Goal: Task Accomplishment & Management: Use online tool/utility

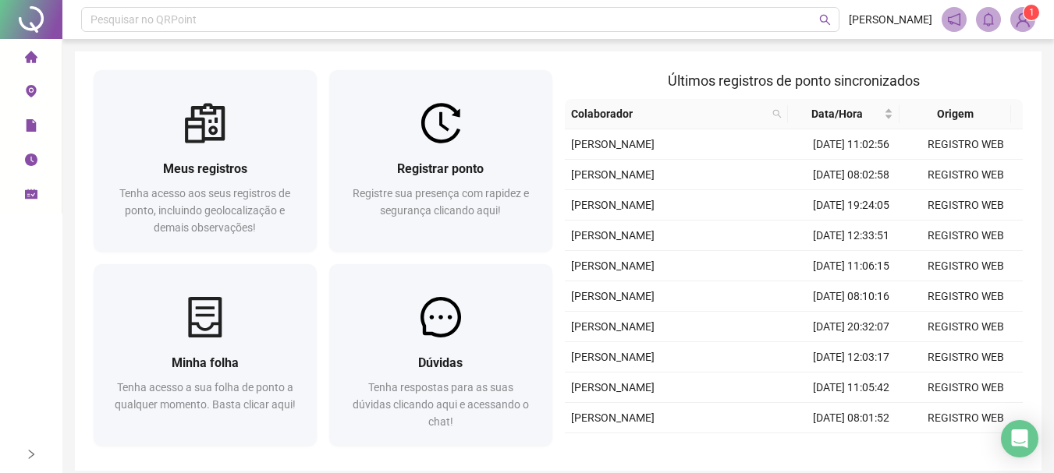
click at [1023, 30] on img at bounding box center [1022, 19] width 23 height 23
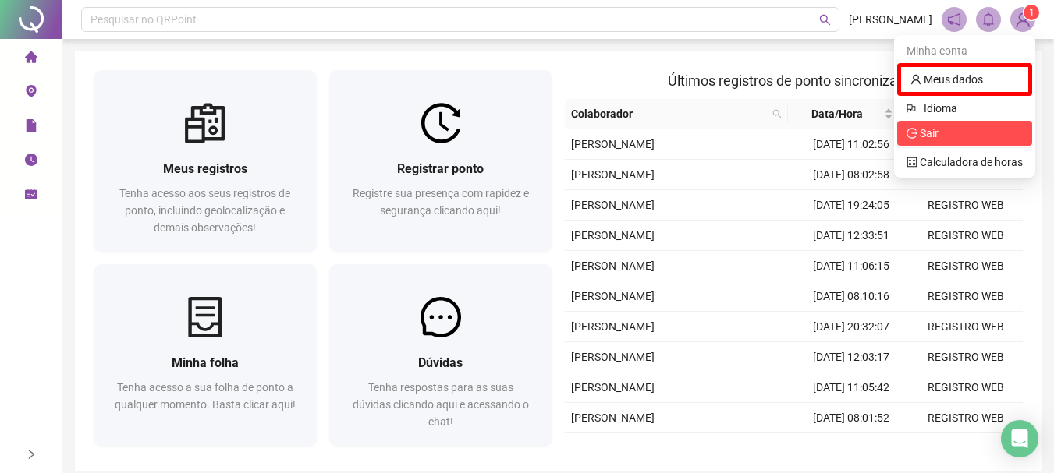
click at [958, 131] on span "Sair" at bounding box center [964, 133] width 116 height 17
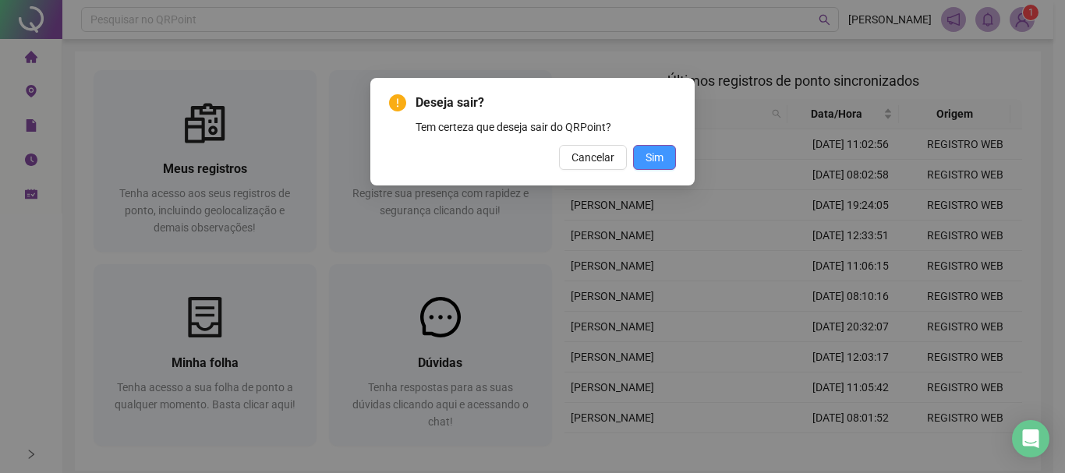
click at [667, 157] on button "Sim" at bounding box center [654, 157] width 43 height 25
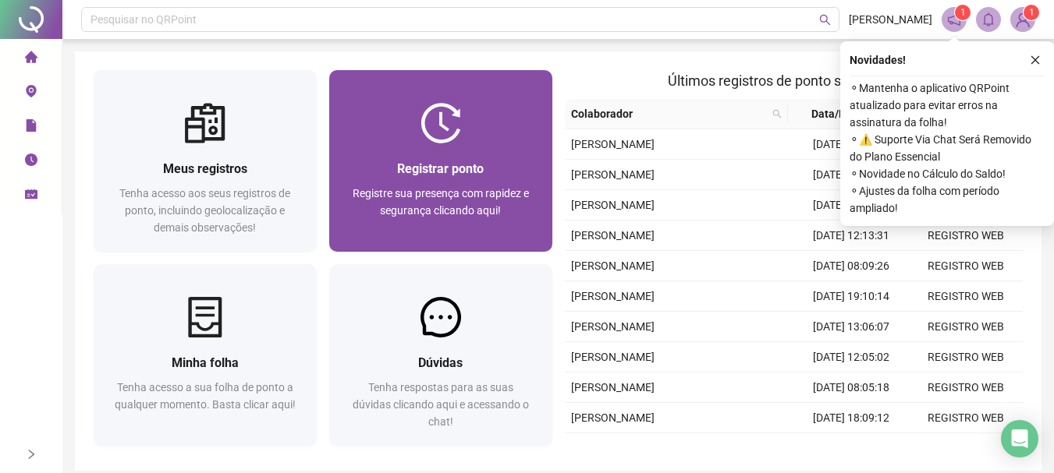
click at [510, 219] on div "Registre sua presença com rapidez e segurança clicando aqui!" at bounding box center [441, 210] width 186 height 51
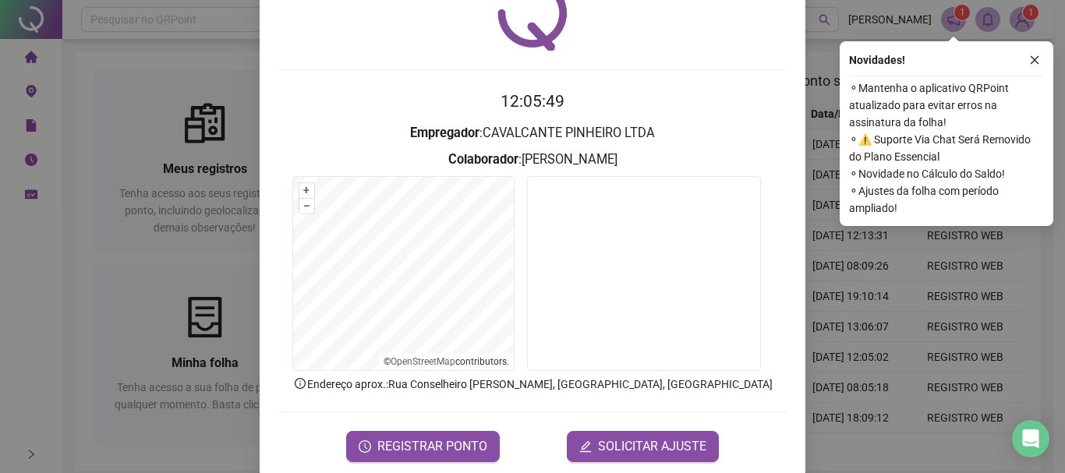
scroll to position [101, 0]
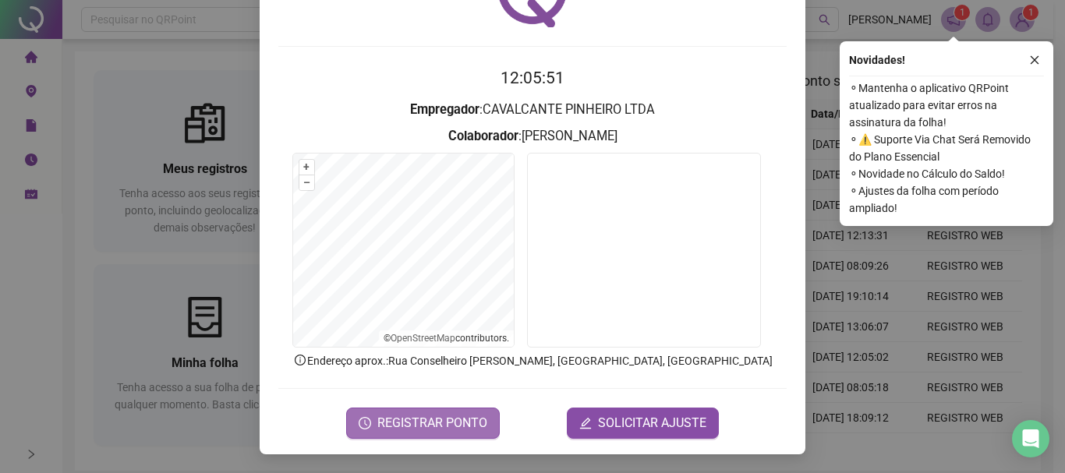
click at [470, 414] on span "REGISTRAR PONTO" at bounding box center [432, 423] width 110 height 19
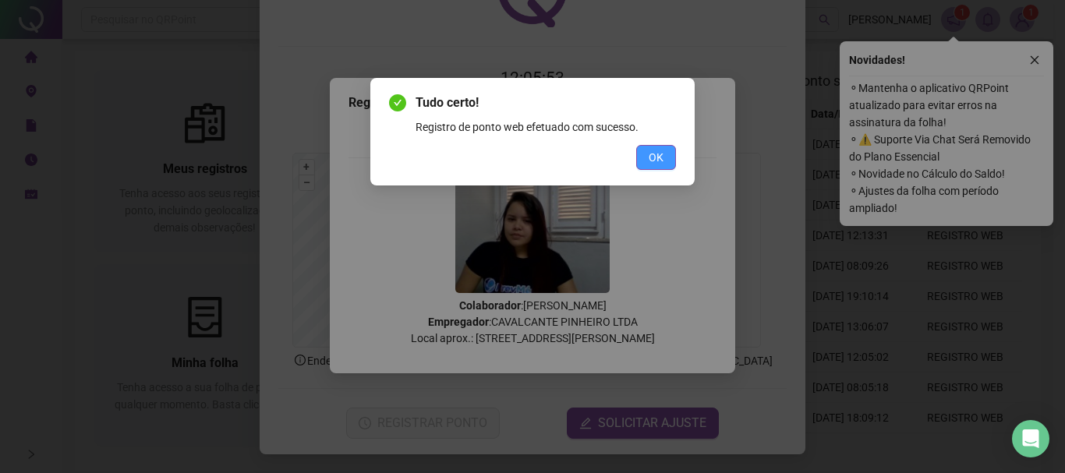
click at [657, 161] on span "OK" at bounding box center [656, 157] width 15 height 17
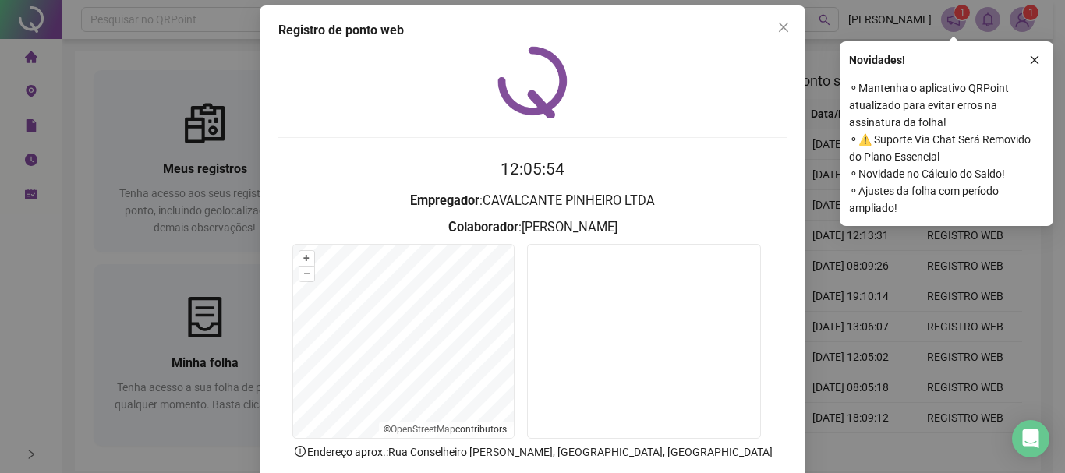
scroll to position [0, 0]
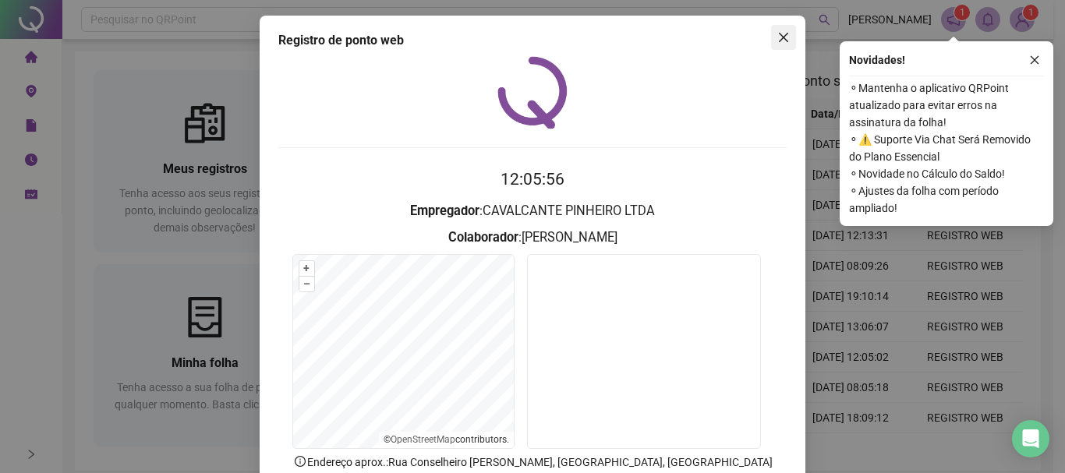
click at [785, 48] on button "Close" at bounding box center [783, 37] width 25 height 25
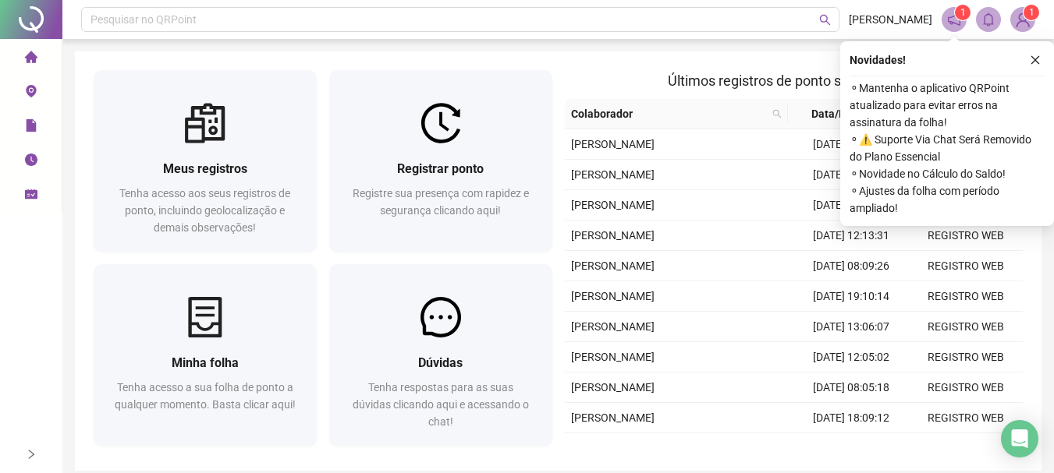
click at [1023, 25] on img at bounding box center [1022, 19] width 23 height 23
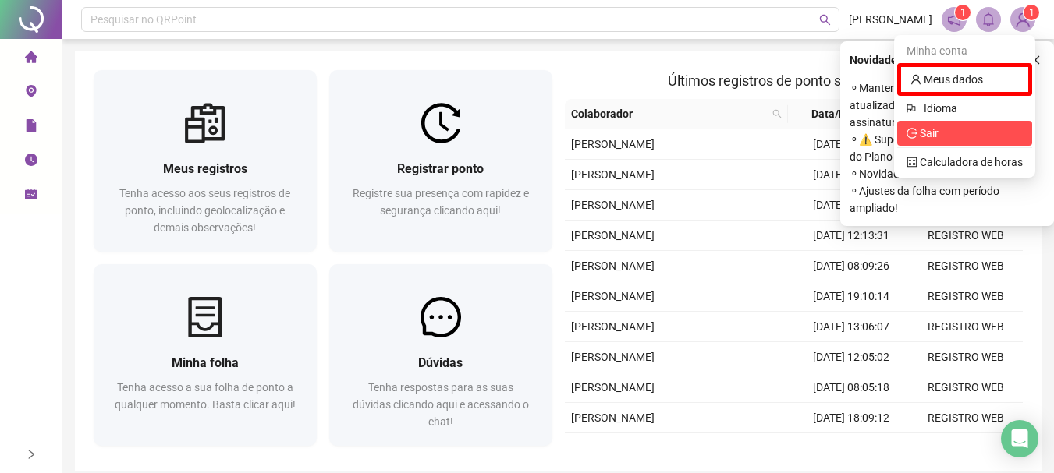
click at [970, 133] on span "Sair" at bounding box center [964, 133] width 116 height 17
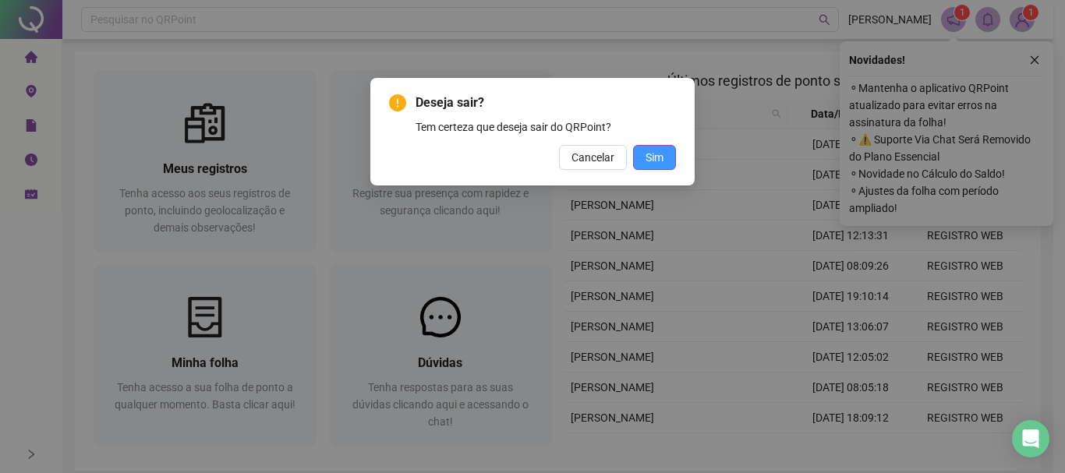
click at [673, 160] on button "Sim" at bounding box center [654, 157] width 43 height 25
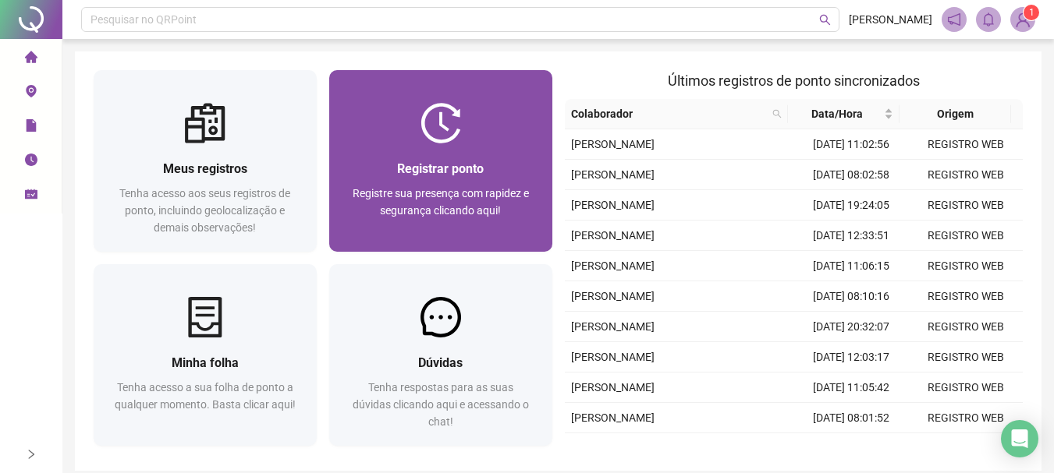
click at [473, 115] on div at bounding box center [440, 123] width 223 height 41
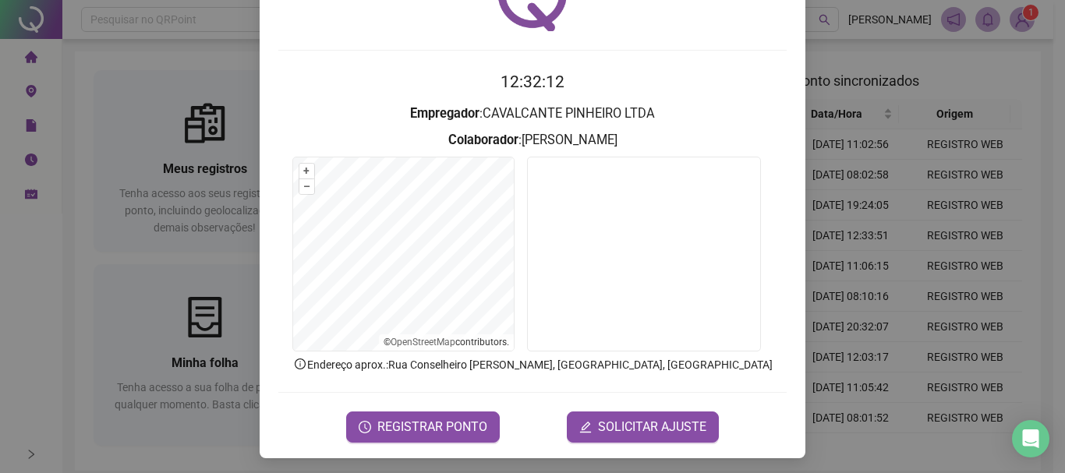
scroll to position [101, 0]
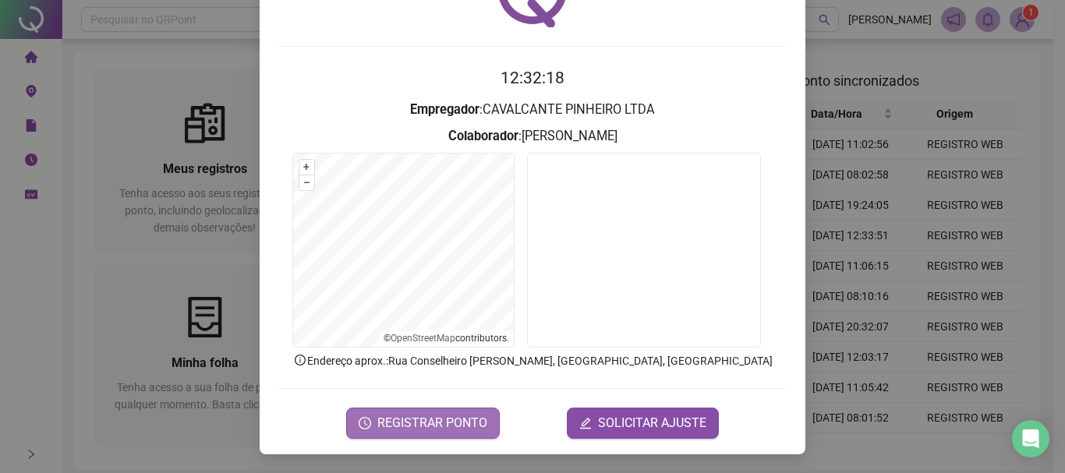
click at [416, 428] on span "REGISTRAR PONTO" at bounding box center [432, 423] width 110 height 19
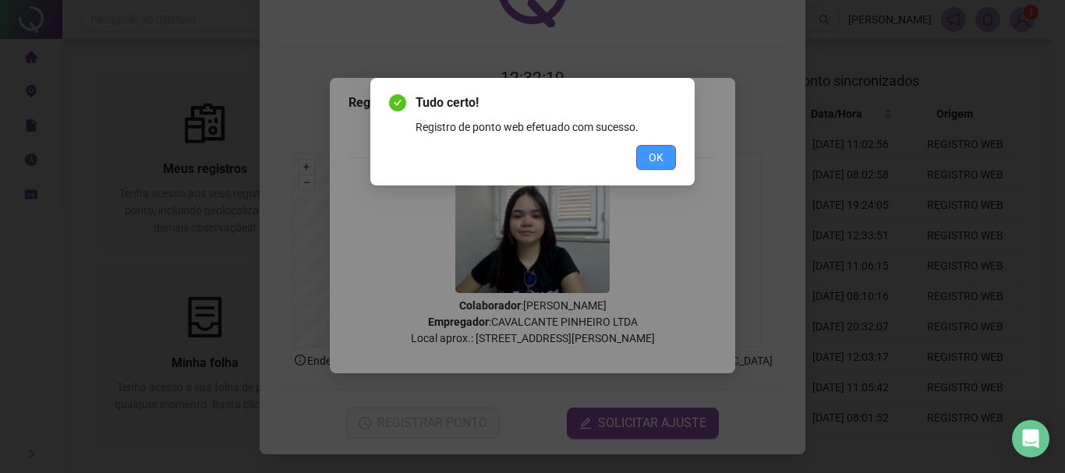
click at [663, 154] on span "OK" at bounding box center [656, 157] width 15 height 17
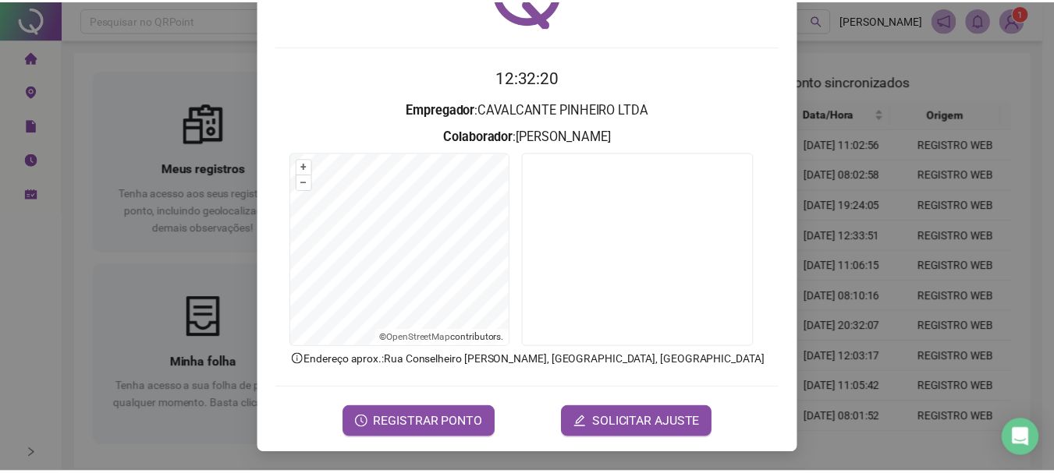
scroll to position [0, 0]
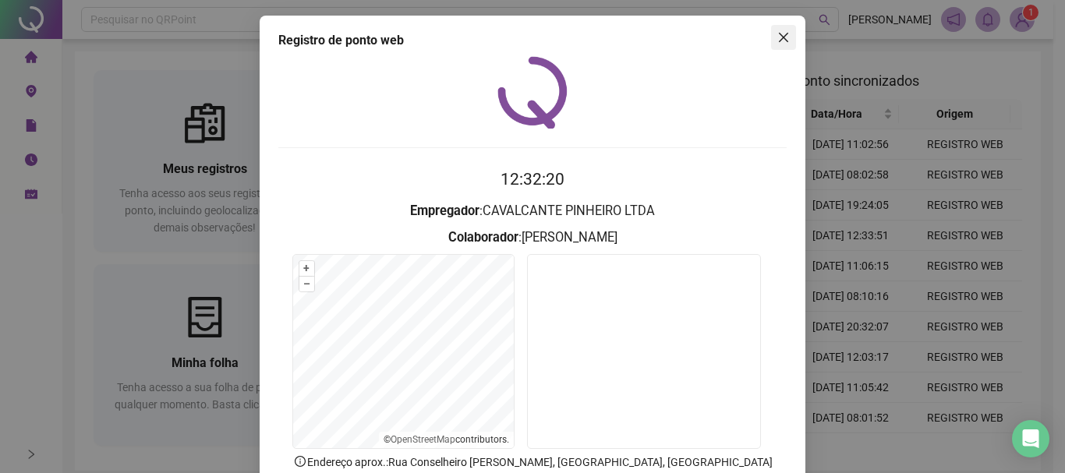
click at [779, 39] on icon "close" at bounding box center [783, 37] width 9 height 9
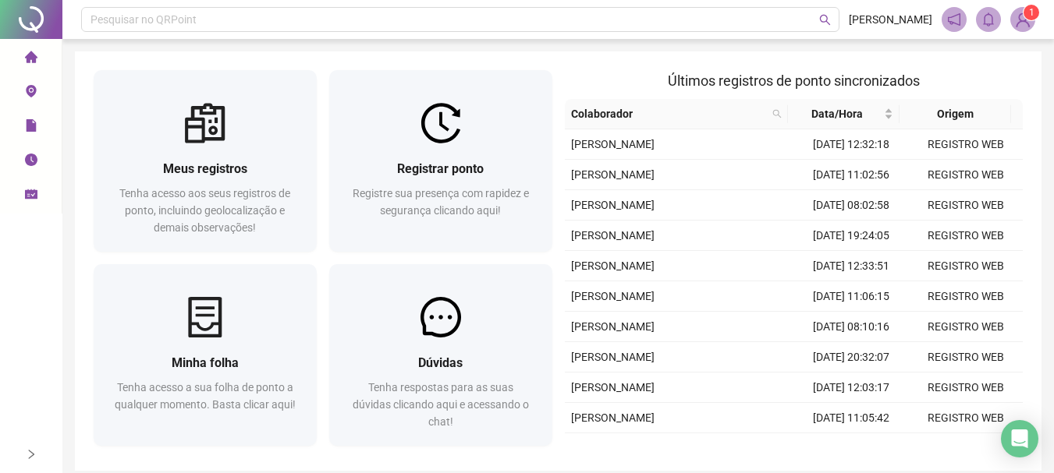
click at [1019, 25] on img at bounding box center [1022, 19] width 23 height 23
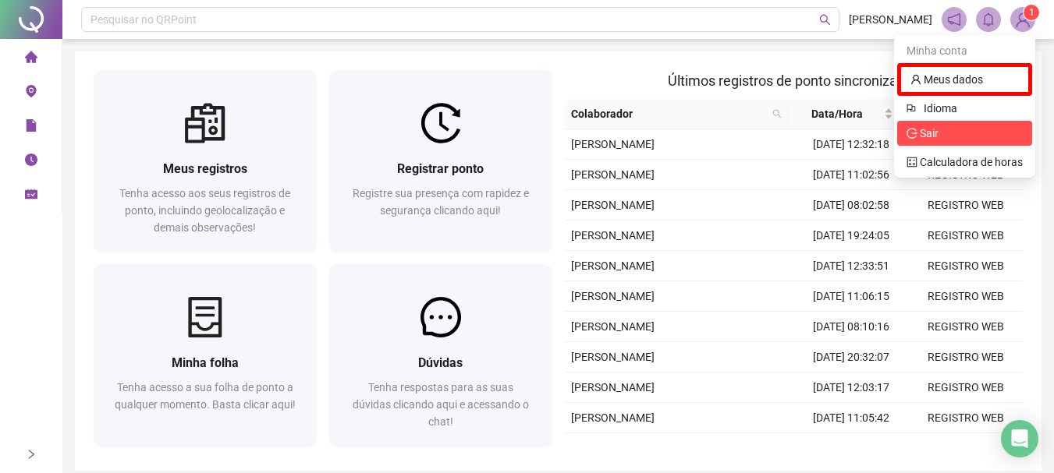
click at [957, 128] on span "Sair" at bounding box center [964, 133] width 116 height 17
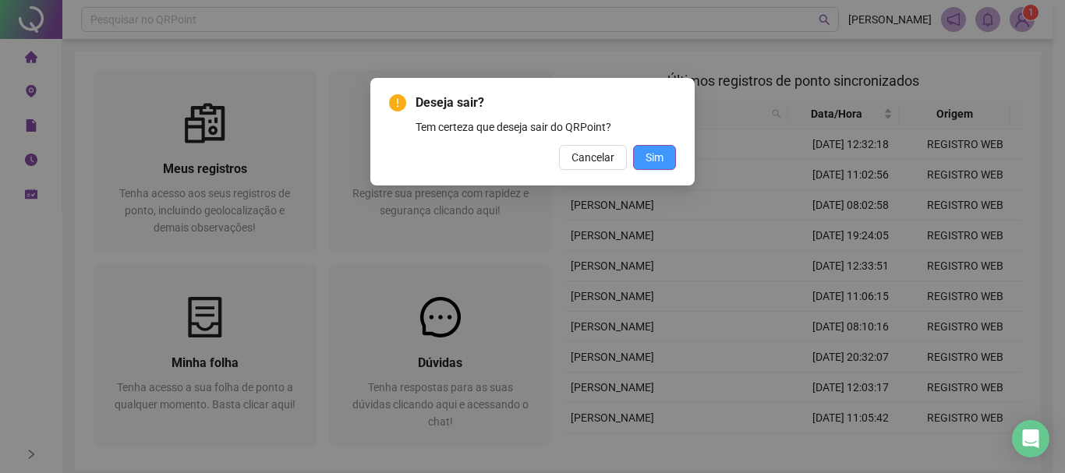
click at [650, 159] on span "Sim" at bounding box center [655, 157] width 18 height 17
